Goal: Task Accomplishment & Management: Use online tool/utility

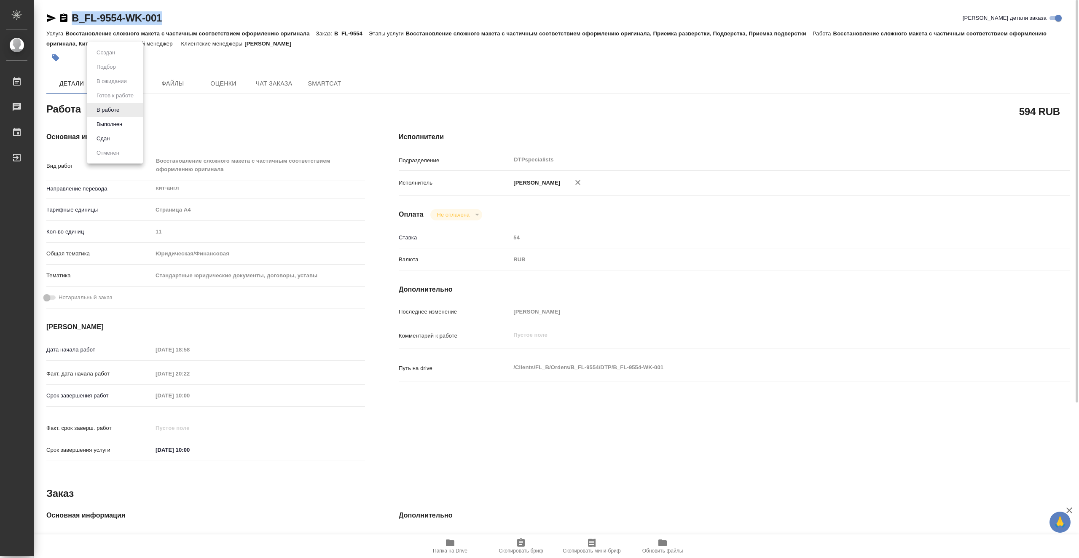
click at [121, 113] on body "🙏 .cls-1 fill:#fff; AWATERA Vasiutchenko [PERSON_NAME] 0 Чаты График Выйти B_FL…" at bounding box center [539, 279] width 1079 height 558
click at [127, 126] on li "Выполнен" at bounding box center [115, 124] width 56 height 14
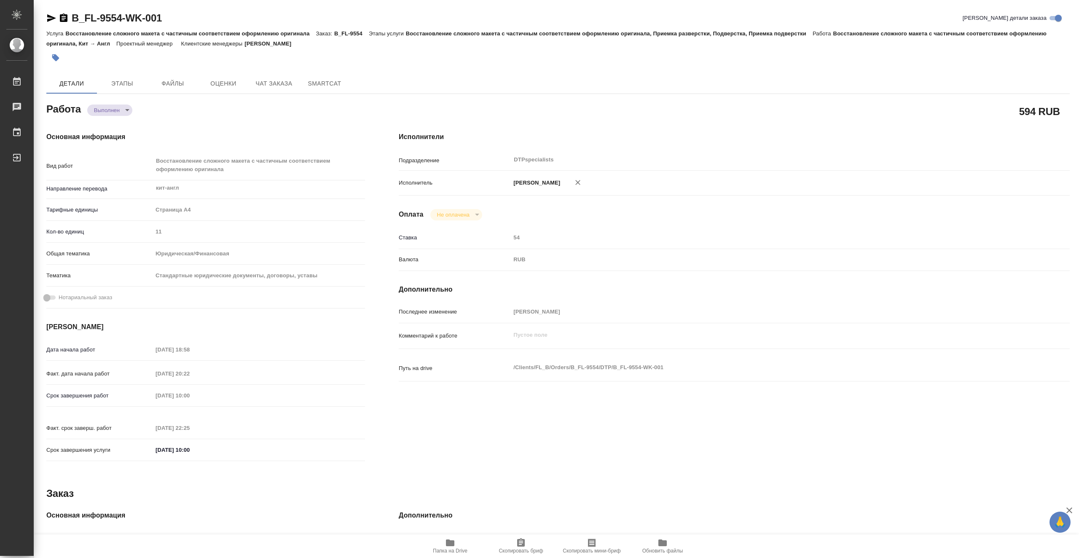
type textarea "x"
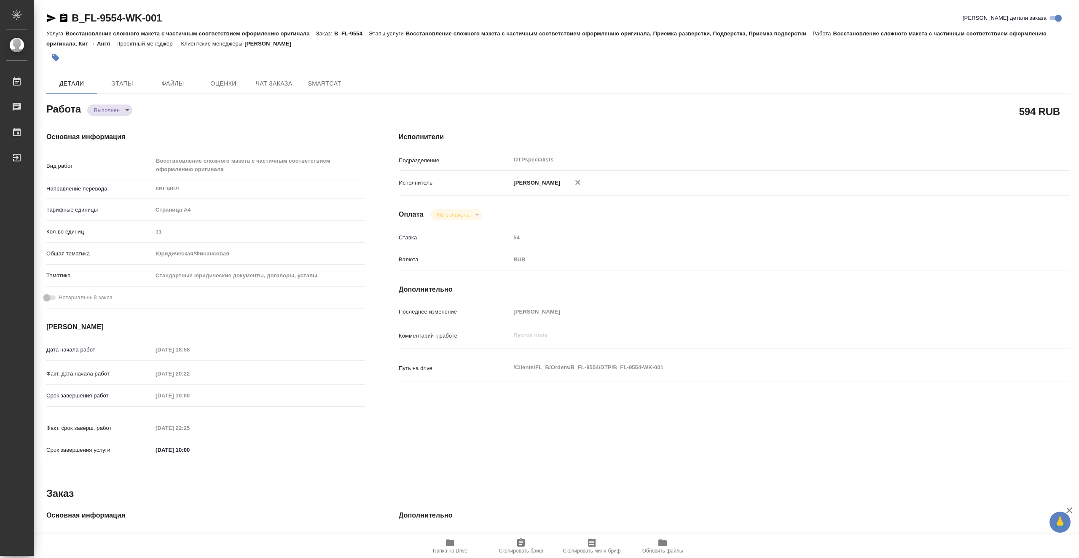
type textarea "x"
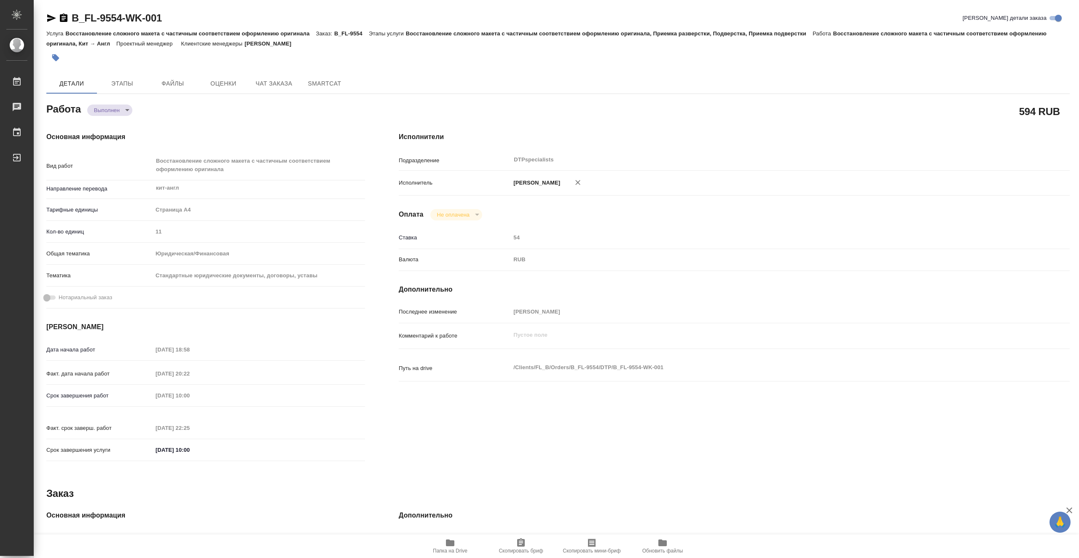
type textarea "x"
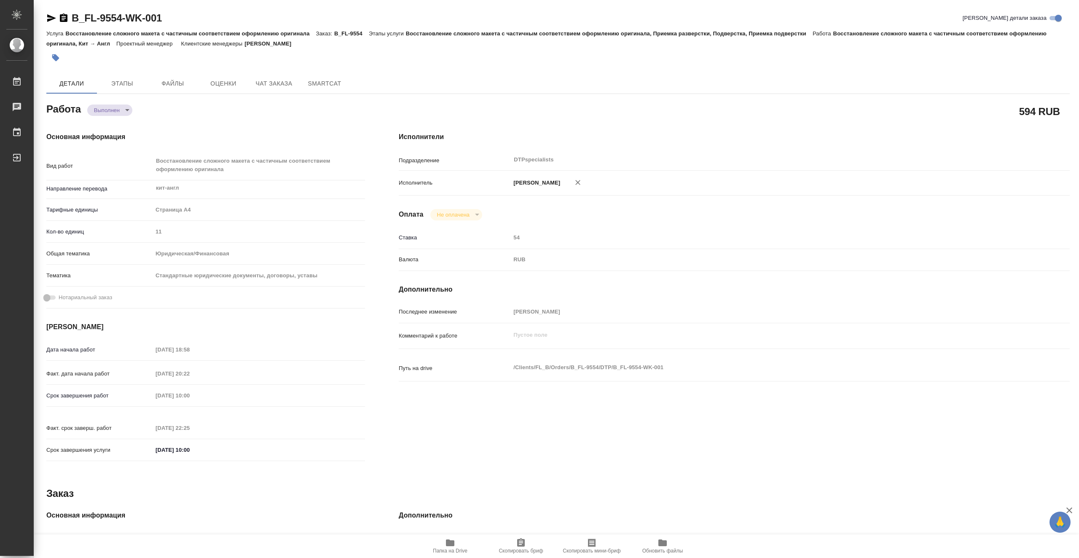
type textarea "x"
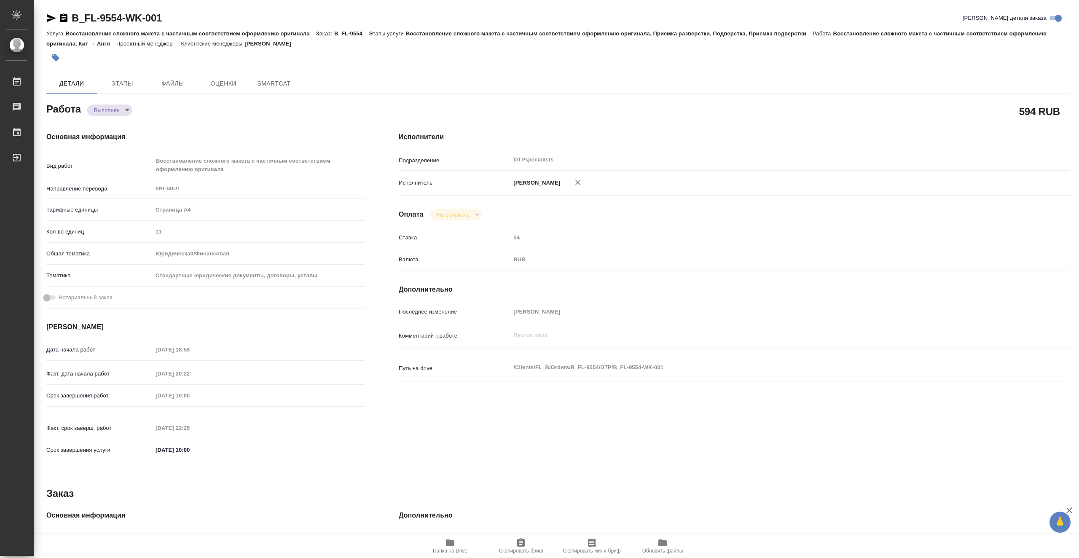
type textarea "x"
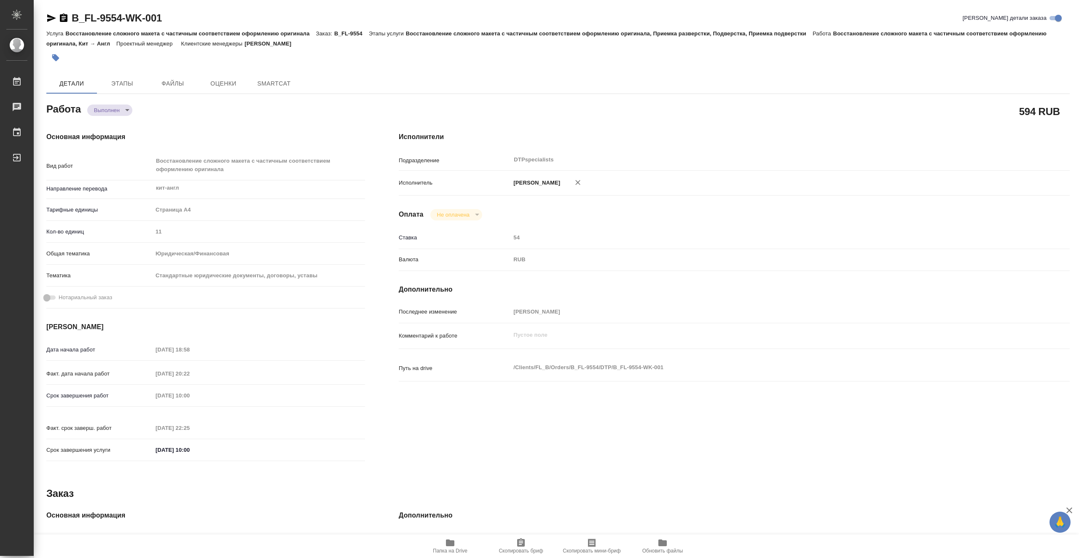
type textarea "x"
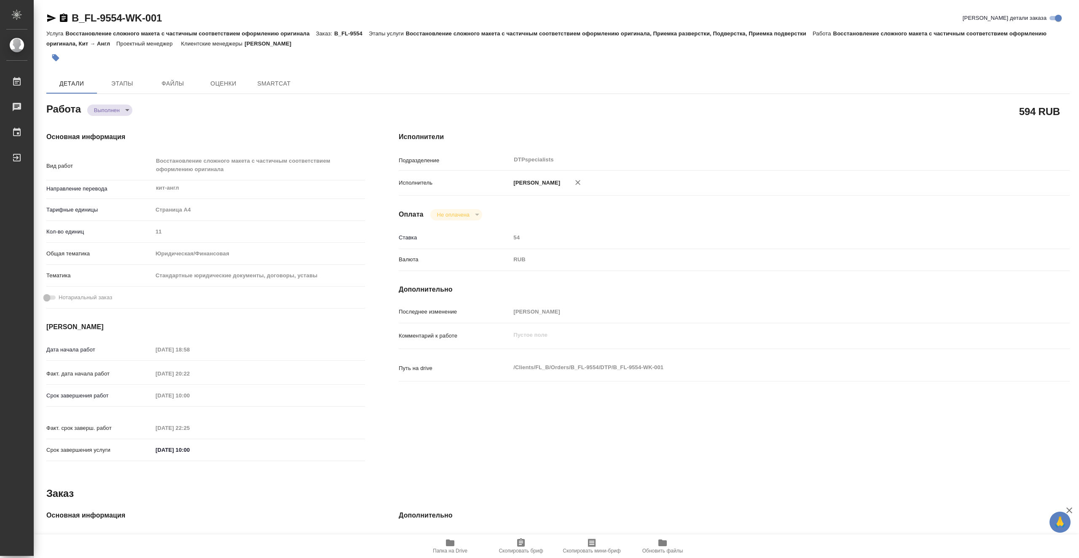
type textarea "x"
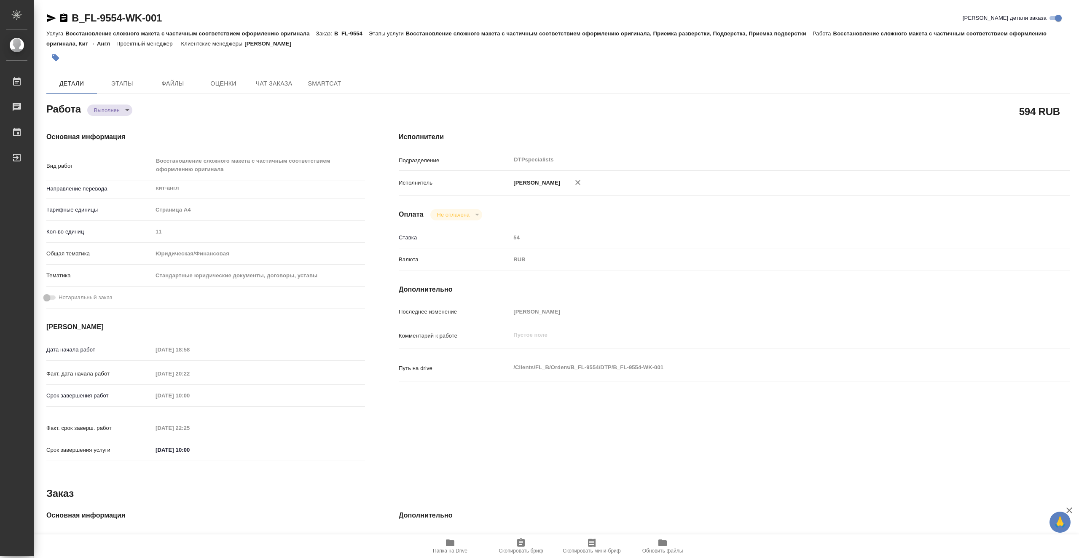
type textarea "x"
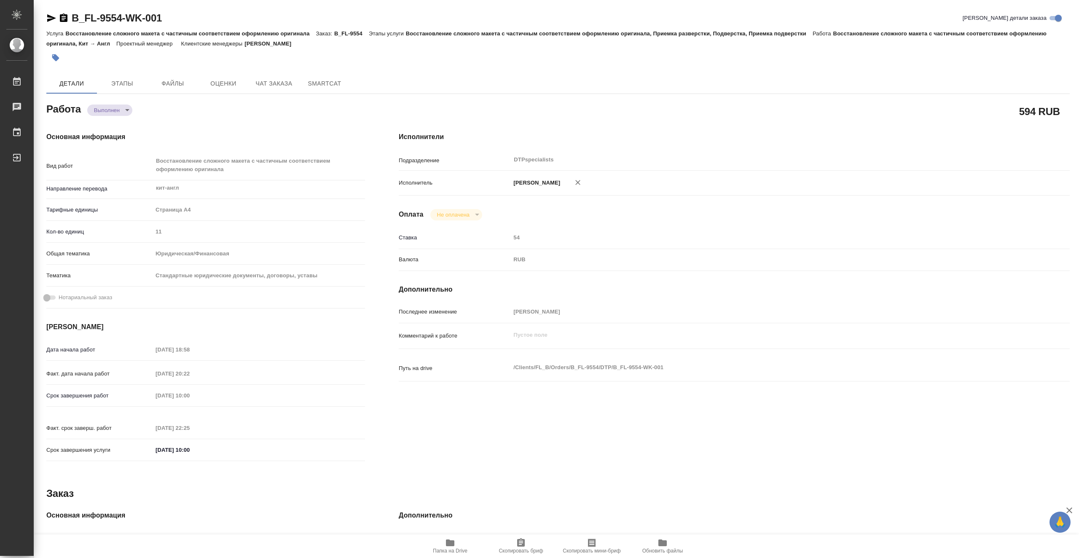
type textarea "x"
